Goal: Task Accomplishment & Management: Manage account settings

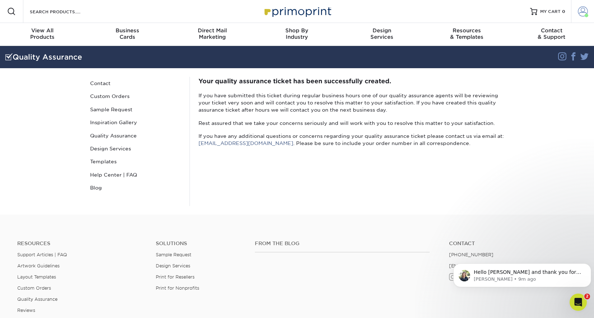
click at [586, 10] on span at bounding box center [583, 11] width 10 height 10
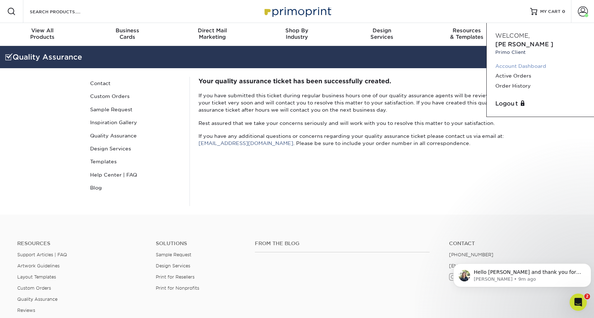
click at [508, 61] on link "Account Dashboard" at bounding box center [540, 66] width 90 height 10
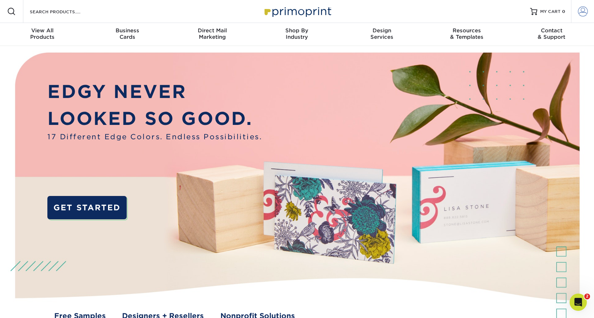
type input "[EMAIL_ADDRESS][DOMAIN_NAME]"
click at [584, 11] on span at bounding box center [583, 11] width 10 height 10
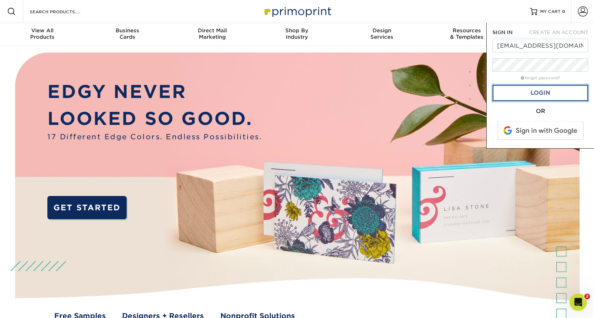
click at [543, 94] on link "Login" at bounding box center [540, 93] width 96 height 17
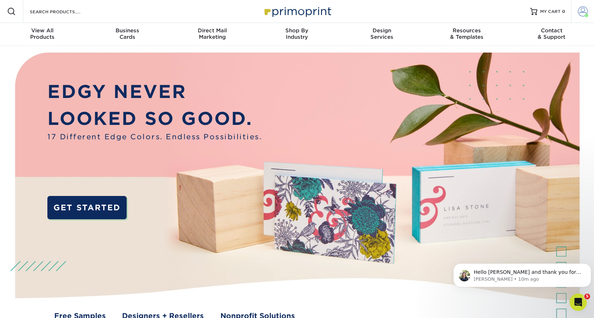
click at [585, 10] on span at bounding box center [583, 11] width 10 height 10
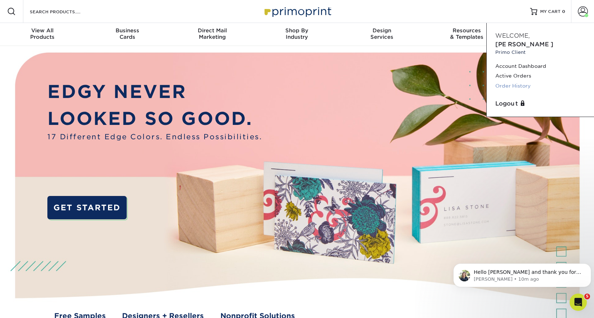
click at [519, 81] on link "Order History" at bounding box center [540, 86] width 90 height 10
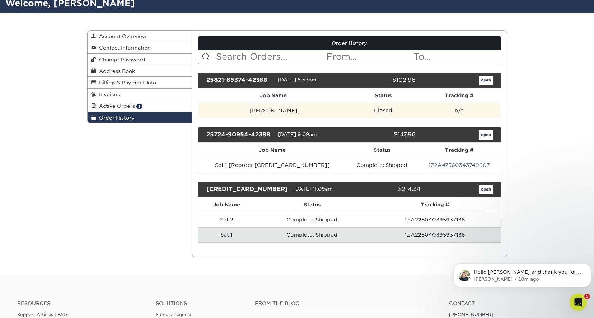
scroll to position [72, 0]
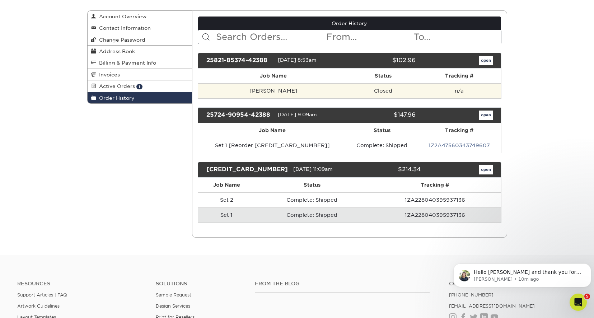
click at [252, 92] on td "[PERSON_NAME]" at bounding box center [273, 90] width 150 height 15
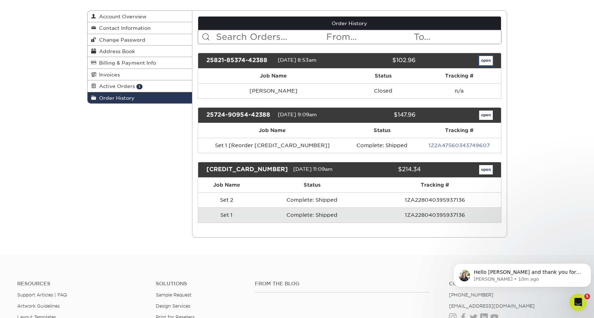
click at [486, 59] on link "open" at bounding box center [486, 60] width 14 height 9
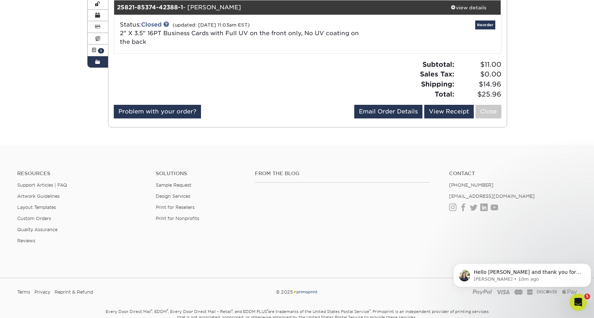
scroll to position [0, 0]
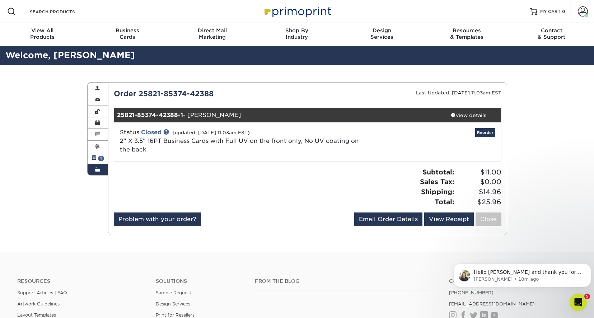
click at [99, 160] on span "1" at bounding box center [101, 158] width 6 height 5
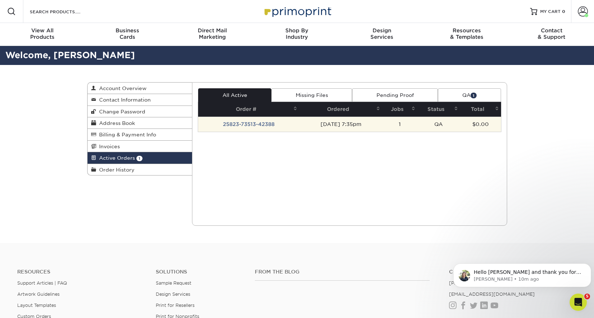
click at [234, 125] on td "25823-73513-42388" at bounding box center [248, 124] width 101 height 15
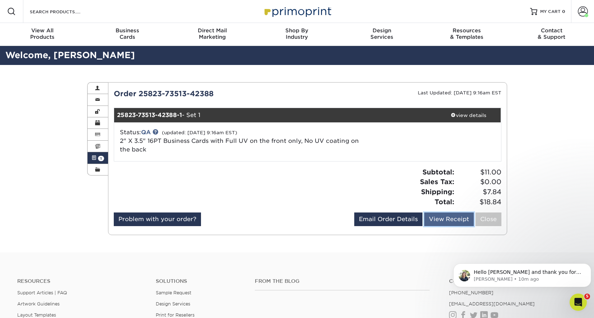
click at [457, 218] on link "View Receipt" at bounding box center [449, 219] width 50 height 14
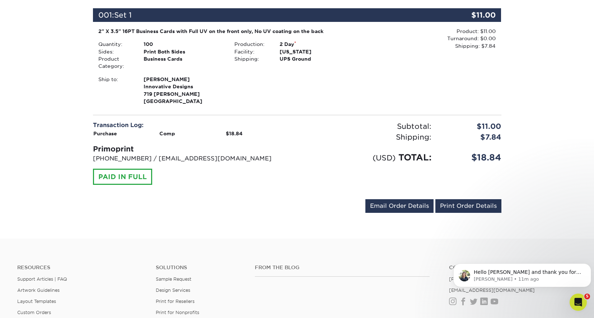
scroll to position [108, 0]
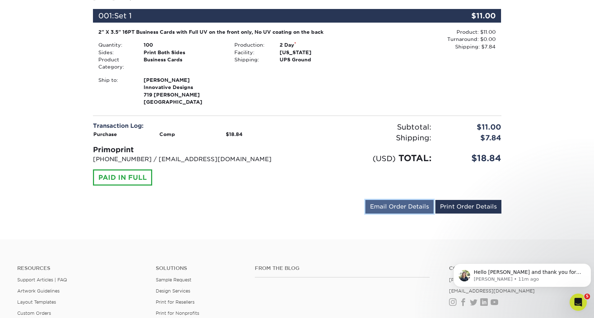
click at [411, 203] on link "Email Order Details" at bounding box center [399, 207] width 68 height 14
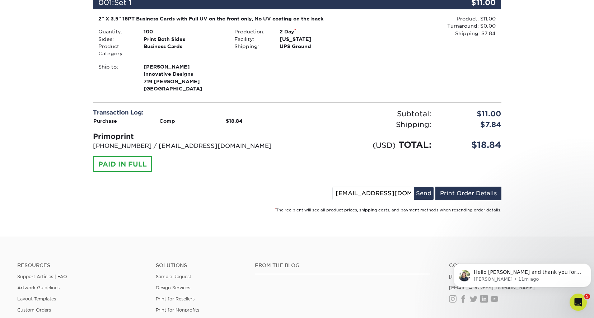
scroll to position [0, 0]
